Goal: Information Seeking & Learning: Learn about a topic

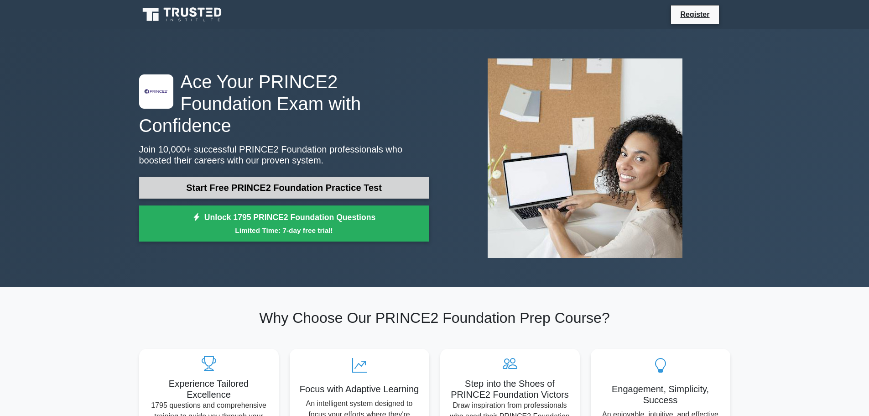
click at [324, 177] on link "Start Free PRINCE2 Foundation Practice Test" at bounding box center [284, 188] width 290 height 22
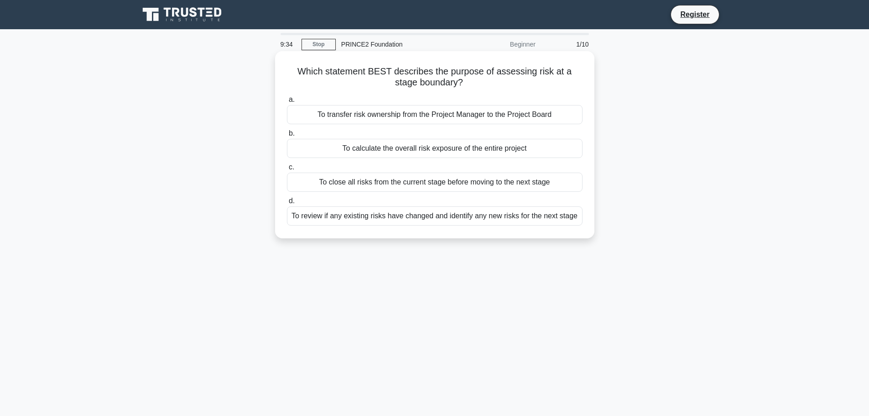
click at [444, 216] on div "To review if any existing risks have changed and identify any new risks for the…" at bounding box center [435, 215] width 296 height 19
click at [287, 204] on input "d. To review if any existing risks have changed and identify any new risks for …" at bounding box center [287, 201] width 0 height 6
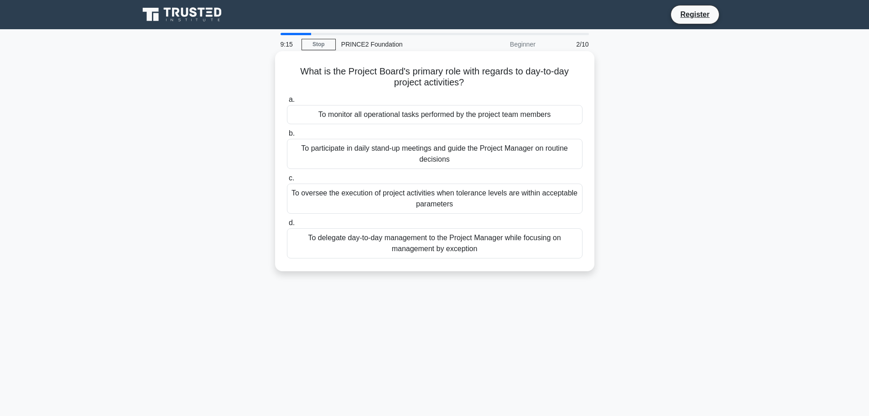
click at [398, 245] on div "To delegate day-to-day management to the Project Manager while focusing on mana…" at bounding box center [435, 243] width 296 height 30
click at [287, 226] on input "d. To delegate day-to-day management to the Project Manager while focusing on m…" at bounding box center [287, 223] width 0 height 6
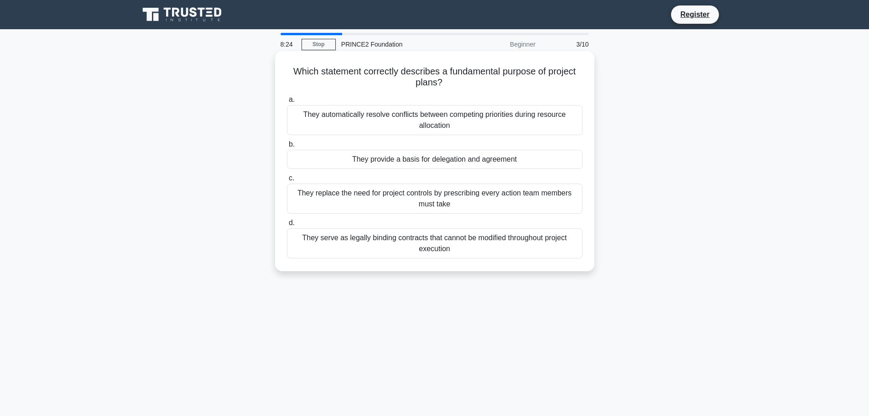
click at [422, 158] on div "They provide a basis for delegation and agreement" at bounding box center [435, 159] width 296 height 19
click at [287, 147] on input "b. They provide a basis for delegation and agreement" at bounding box center [287, 144] width 0 height 6
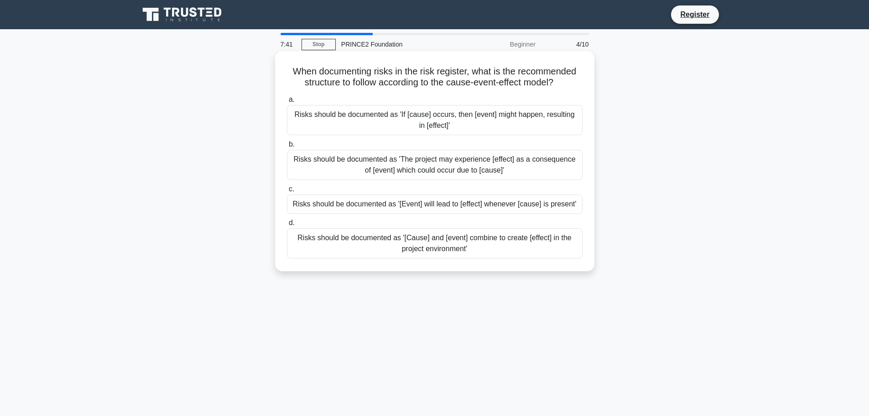
click at [435, 246] on div "Risks should be documented as '[Cause] and [event] combine to create [effect] i…" at bounding box center [435, 243] width 296 height 30
click at [287, 226] on input "d. Risks should be documented as '[Cause] and [event] combine to create [effect…" at bounding box center [287, 223] width 0 height 6
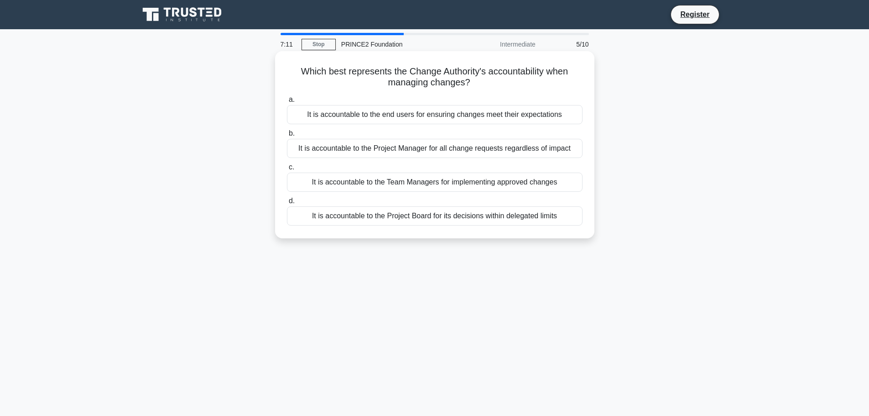
click at [477, 217] on div "It is accountable to the Project Board for its decisions within delegated limits" at bounding box center [435, 215] width 296 height 19
click at [287, 204] on input "d. It is accountable to the Project Board for its decisions within delegated li…" at bounding box center [287, 201] width 0 height 6
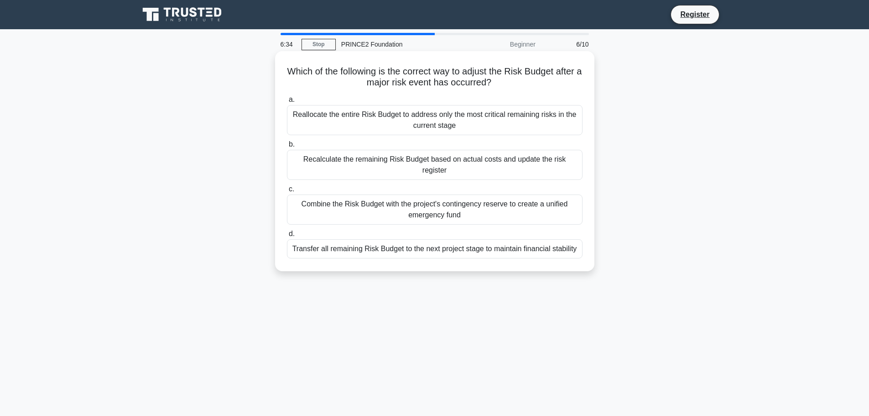
click at [423, 239] on div "Transfer all remaining Risk Budget to the next project stage to maintain financ…" at bounding box center [435, 248] width 296 height 19
click at [287, 236] on input "d. Transfer all remaining Risk Budget to the next project stage to maintain fin…" at bounding box center [287, 234] width 0 height 6
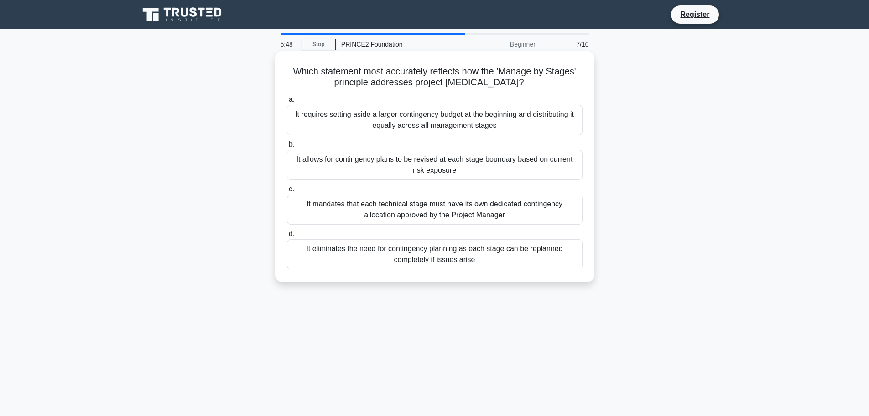
click at [459, 166] on div "It allows for contingency plans to be revised at each stage boundary based on c…" at bounding box center [435, 165] width 296 height 30
click at [287, 147] on input "b. It allows for contingency plans to be revised at each stage boundary based o…" at bounding box center [287, 144] width 0 height 6
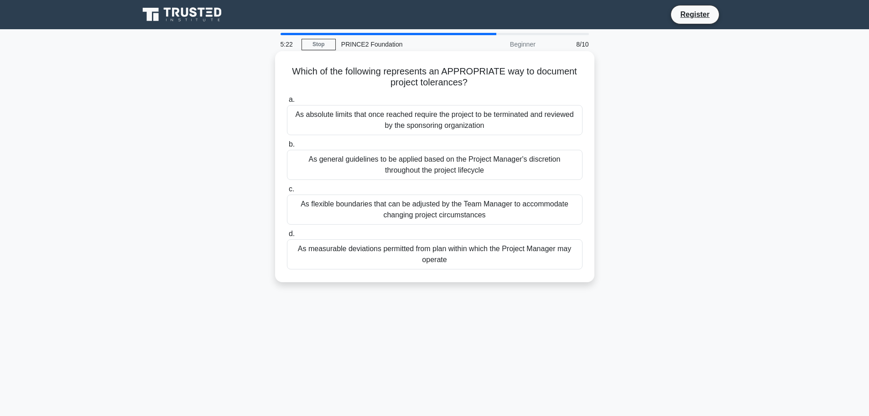
click at [529, 251] on div "As measurable deviations permitted from plan within which the Project Manager m…" at bounding box center [435, 254] width 296 height 30
click at [287, 237] on input "d. As measurable deviations permitted from plan within which the Project Manage…" at bounding box center [287, 234] width 0 height 6
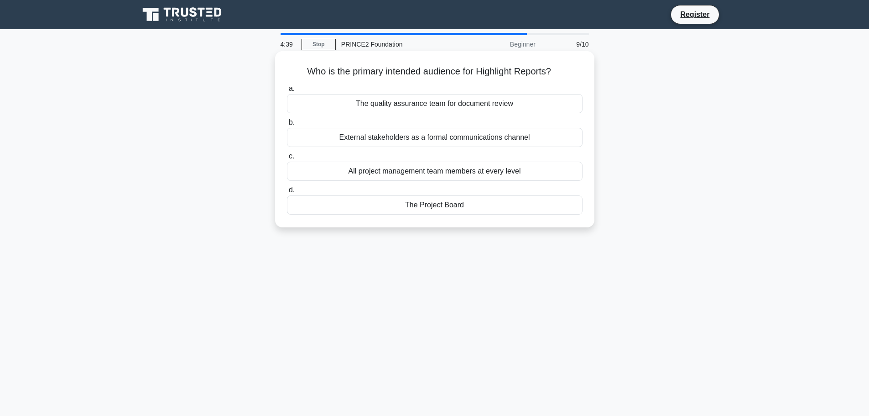
click at [437, 203] on div "The Project Board" at bounding box center [435, 204] width 296 height 19
click at [287, 193] on input "d. The Project Board" at bounding box center [287, 190] width 0 height 6
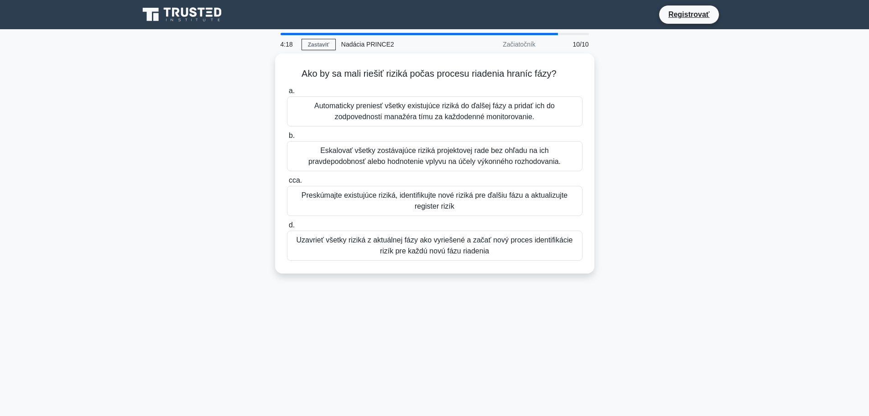
drag, startPoint x: 726, startPoint y: 234, endPoint x: 671, endPoint y: 249, distance: 56.2
click at [671, 249] on div "Ako by sa mali riešiť riziká počas procesu riadenia hraníc fázy? .spinner_0XTQ{…" at bounding box center [435, 168] width 602 height 231
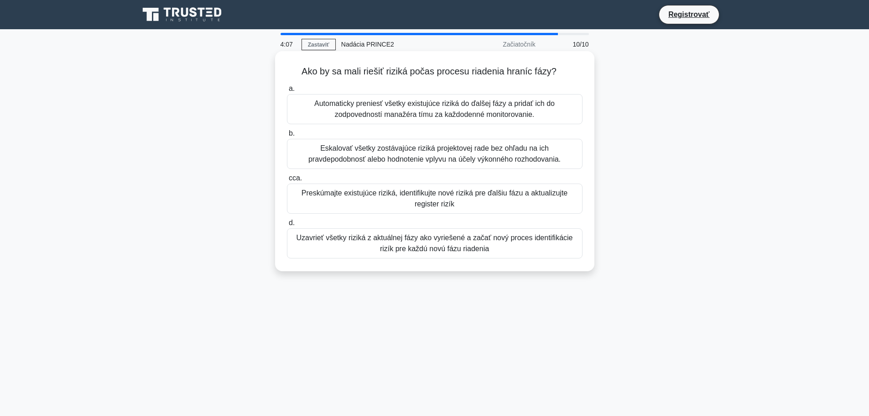
click at [440, 199] on font "Preskúmajte existujúce riziká, identifikujte nové riziká pre ďalšiu fázu a aktu…" at bounding box center [435, 198] width 266 height 19
click at [287, 181] on input "cca. Preskúmajte existujúce riziká, identifikujte nové riziká pre ďalšiu fázu a…" at bounding box center [287, 178] width 0 height 6
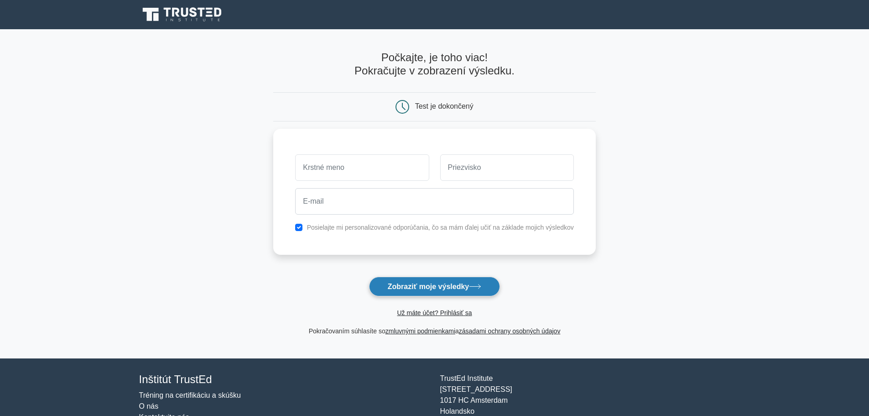
click at [448, 286] on font "Zobraziť moje výsledky" at bounding box center [428, 287] width 81 height 8
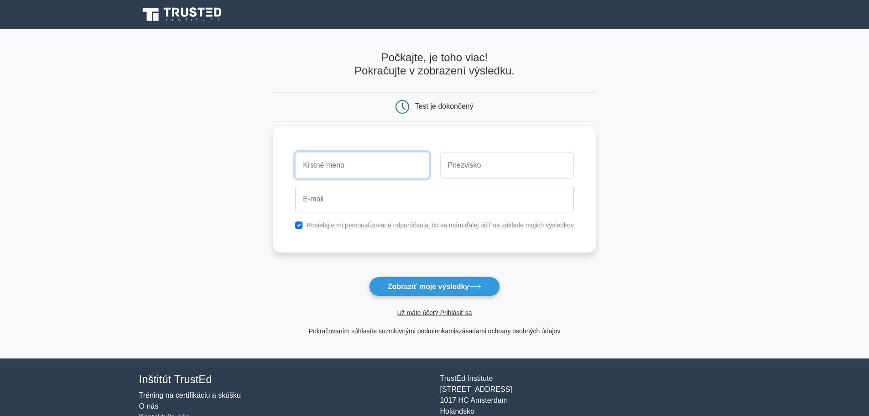
click at [398, 169] on input "text" at bounding box center [362, 165] width 134 height 26
click at [152, 406] on font "O nás" at bounding box center [149, 406] width 20 height 8
click at [301, 226] on input "checkbox" at bounding box center [298, 224] width 7 height 7
checkbox input "false"
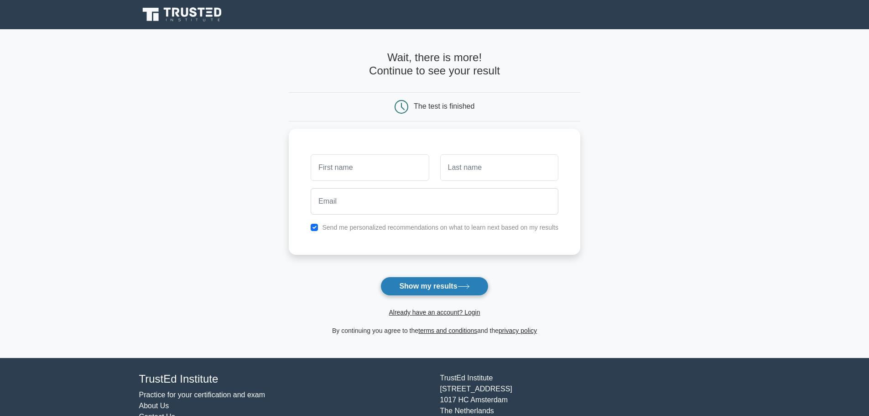
click at [426, 288] on button "Show my results" at bounding box center [435, 286] width 108 height 19
click at [753, 137] on main "Wait, there is more! Continue to see your result The test is finished and the" at bounding box center [434, 193] width 869 height 329
click at [450, 314] on link "Already have an account? Login" at bounding box center [434, 312] width 91 height 7
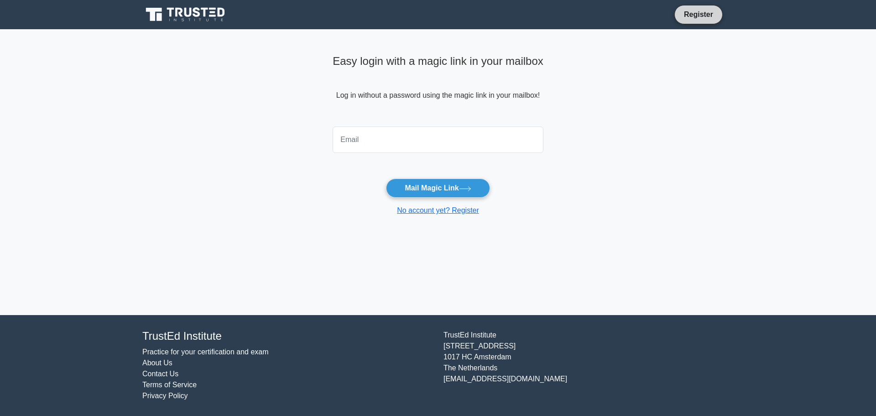
click at [702, 18] on link "Register" at bounding box center [699, 14] width 40 height 11
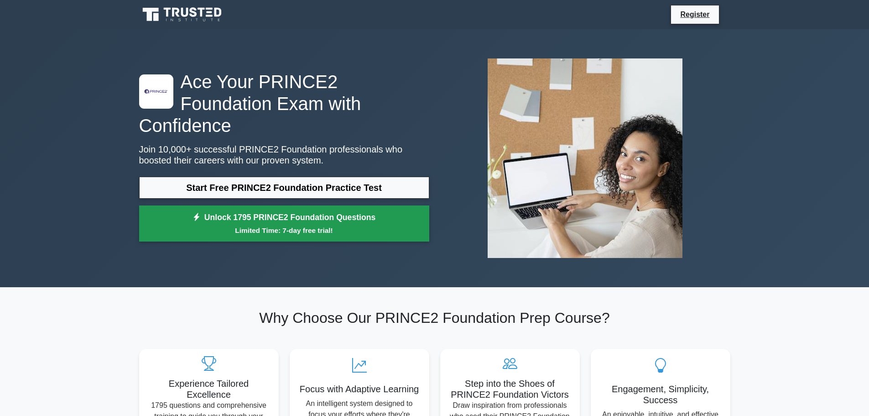
click at [353, 210] on link "Unlock 1795 PRINCE2 Foundation Questions Limited Time: 7-day free trial!" at bounding box center [284, 223] width 290 height 37
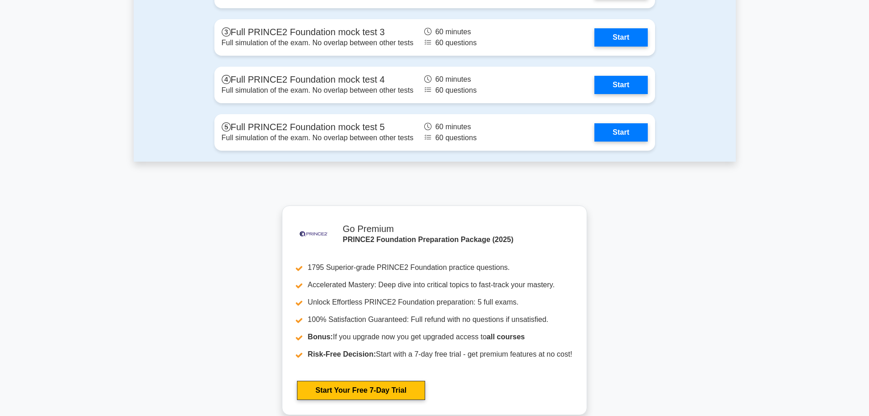
scroll to position [1310, 0]
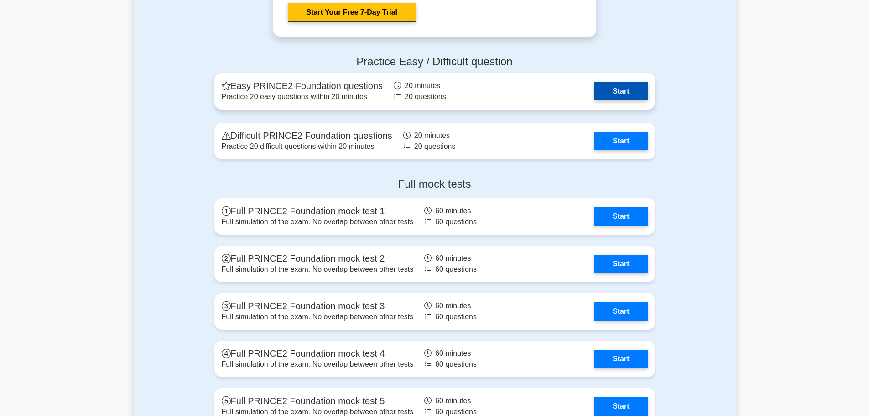
click at [617, 90] on link "Start" at bounding box center [621, 91] width 53 height 18
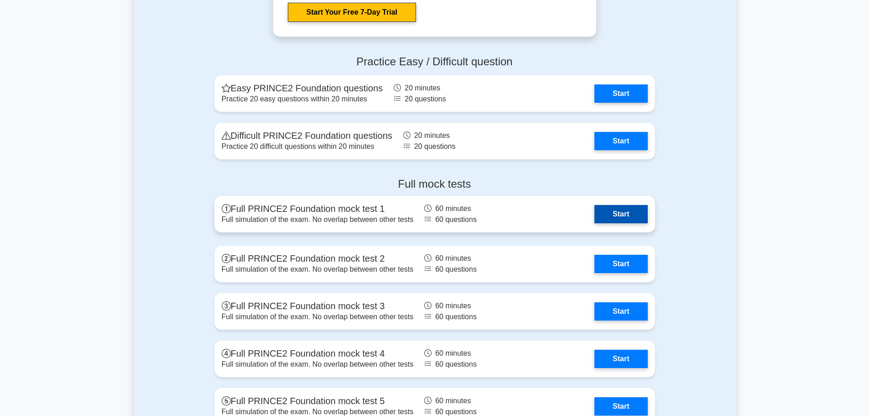
click at [623, 218] on link "Start" at bounding box center [621, 214] width 53 height 18
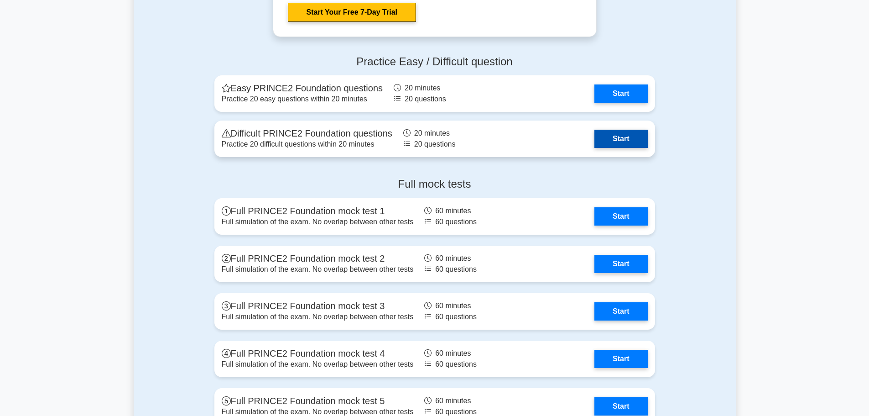
click at [624, 143] on link "Start" at bounding box center [621, 139] width 53 height 18
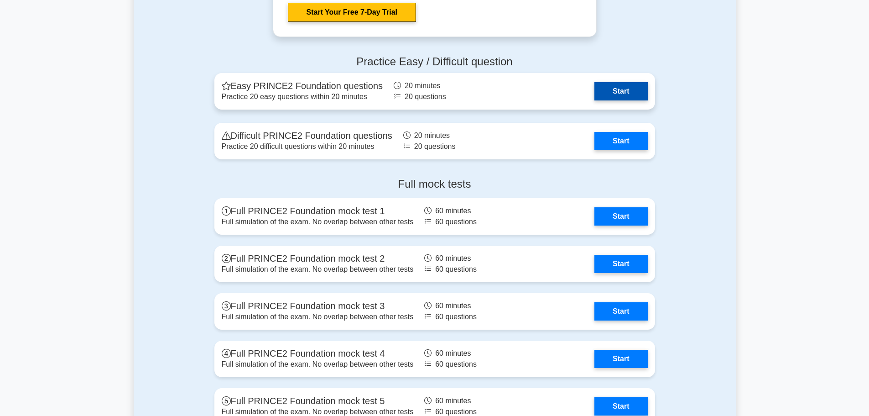
click at [612, 96] on link "Start" at bounding box center [621, 91] width 53 height 18
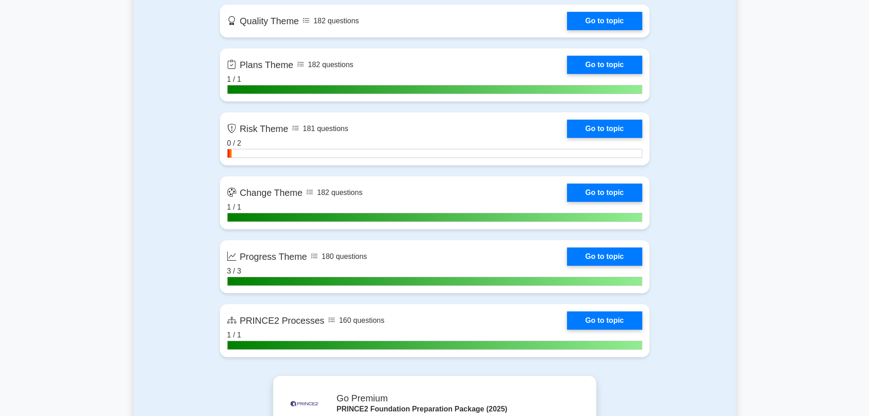
scroll to position [489, 0]
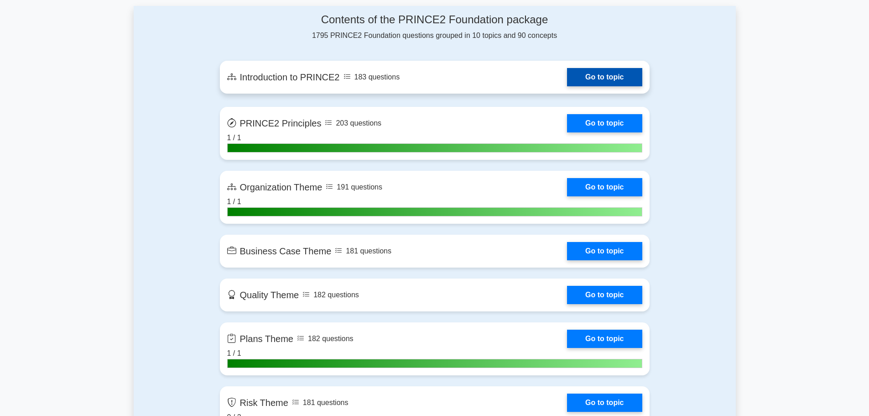
click at [600, 80] on link "Go to topic" at bounding box center [604, 77] width 75 height 18
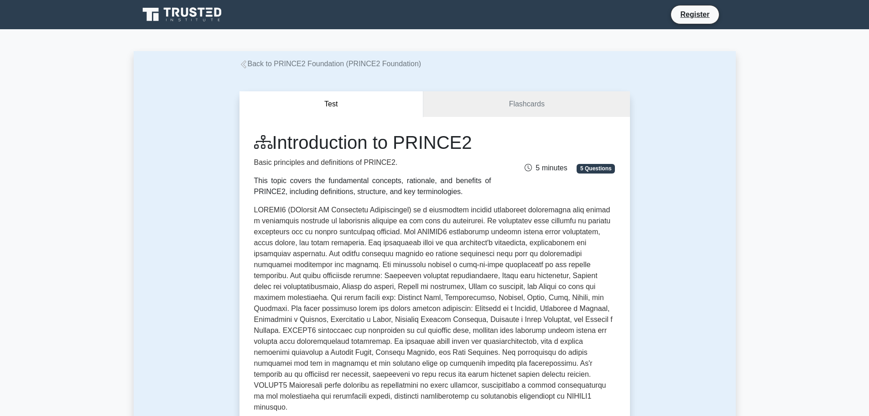
scroll to position [274, 0]
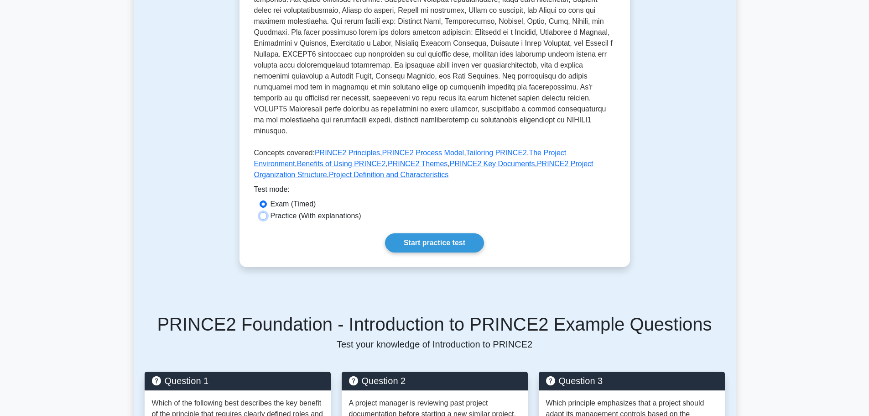
click at [265, 212] on input "Practice (With explanations)" at bounding box center [263, 215] width 7 height 7
radio input "true"
click at [451, 234] on link "Start practice test" at bounding box center [434, 242] width 99 height 19
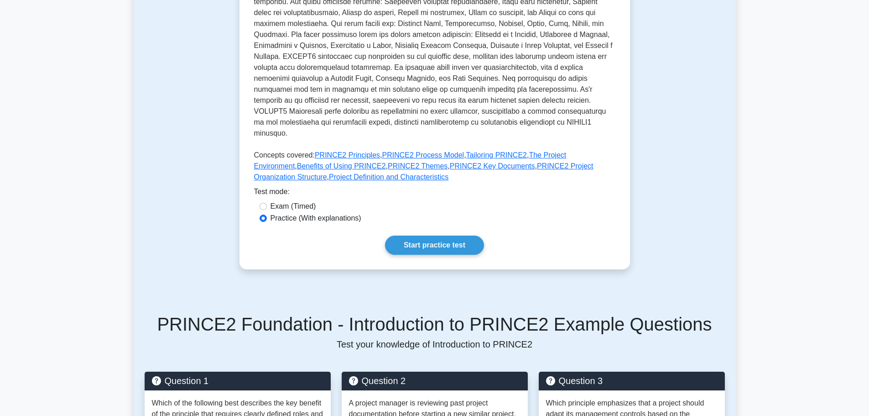
scroll to position [0, 0]
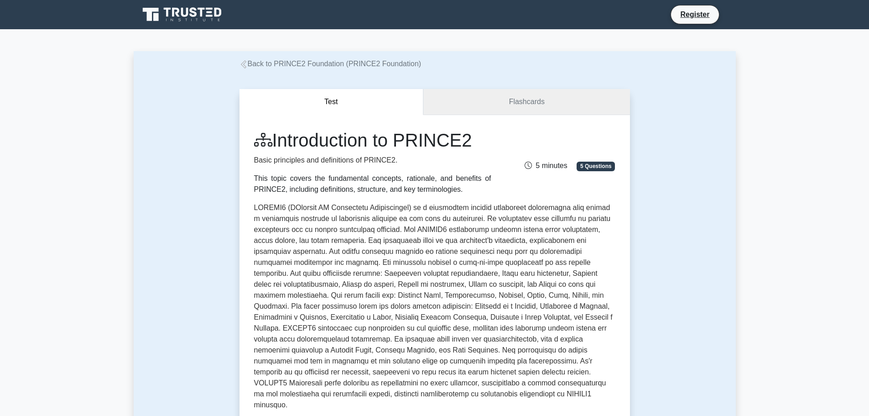
click at [513, 111] on link "Flashcards" at bounding box center [527, 102] width 206 height 26
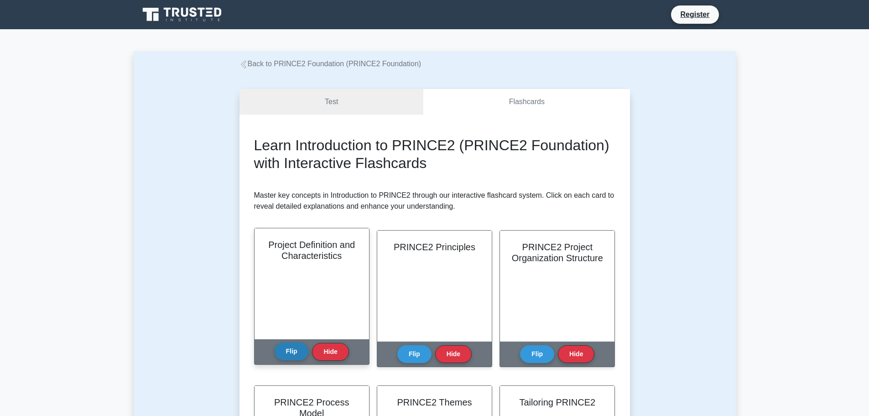
click at [292, 351] on button "Flip" at bounding box center [292, 351] width 34 height 18
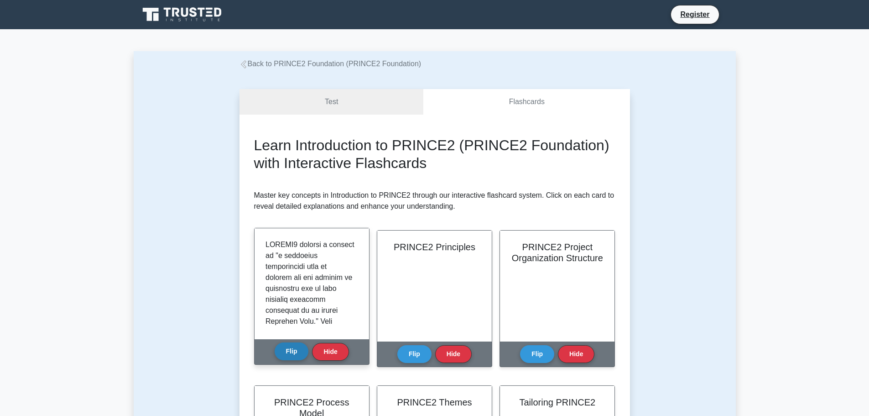
click at [290, 351] on button "Flip" at bounding box center [292, 351] width 34 height 18
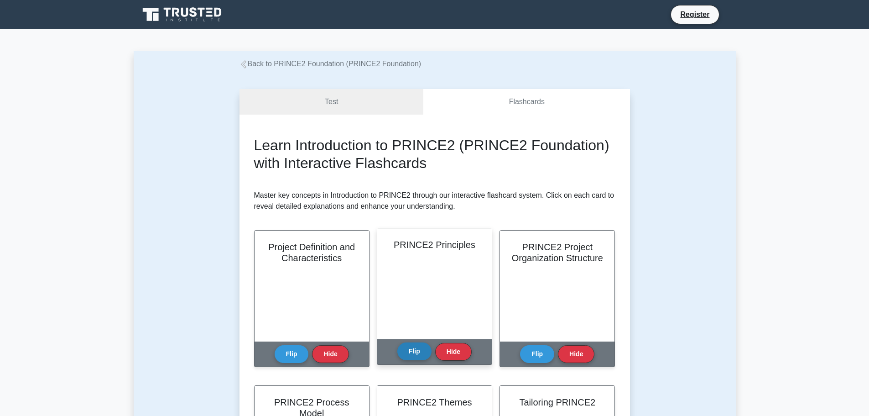
click at [419, 351] on button "Flip" at bounding box center [415, 351] width 34 height 18
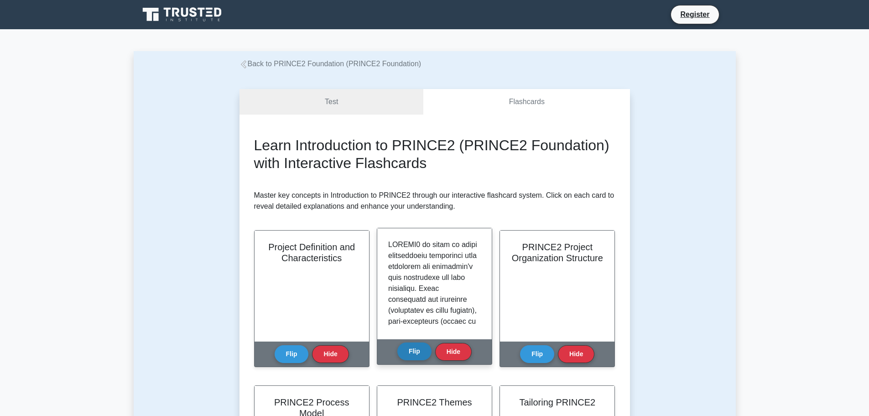
click at [417, 350] on button "Flip" at bounding box center [415, 351] width 34 height 18
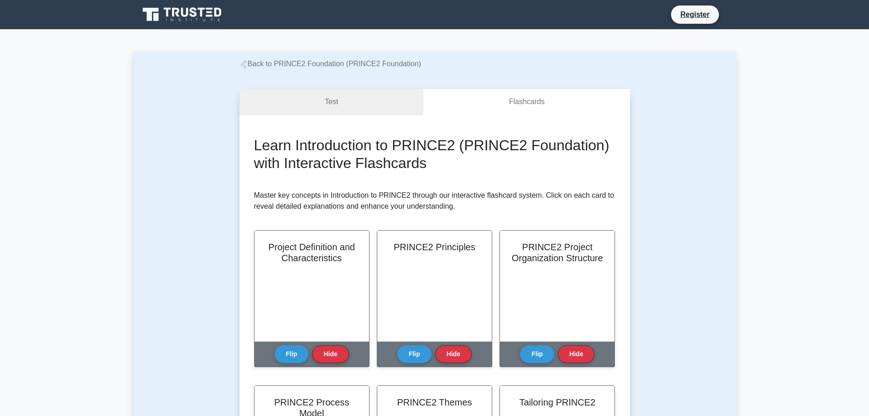
click at [331, 105] on link "Test" at bounding box center [332, 102] width 184 height 26
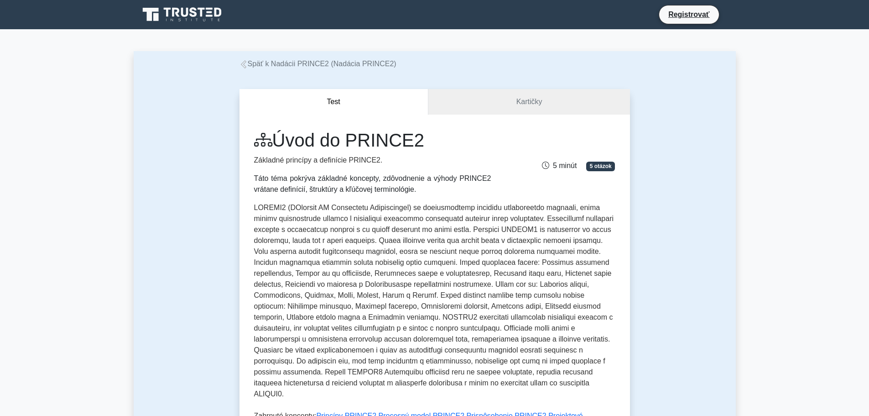
scroll to position [274, 0]
